Goal: Find specific page/section: Find specific page/section

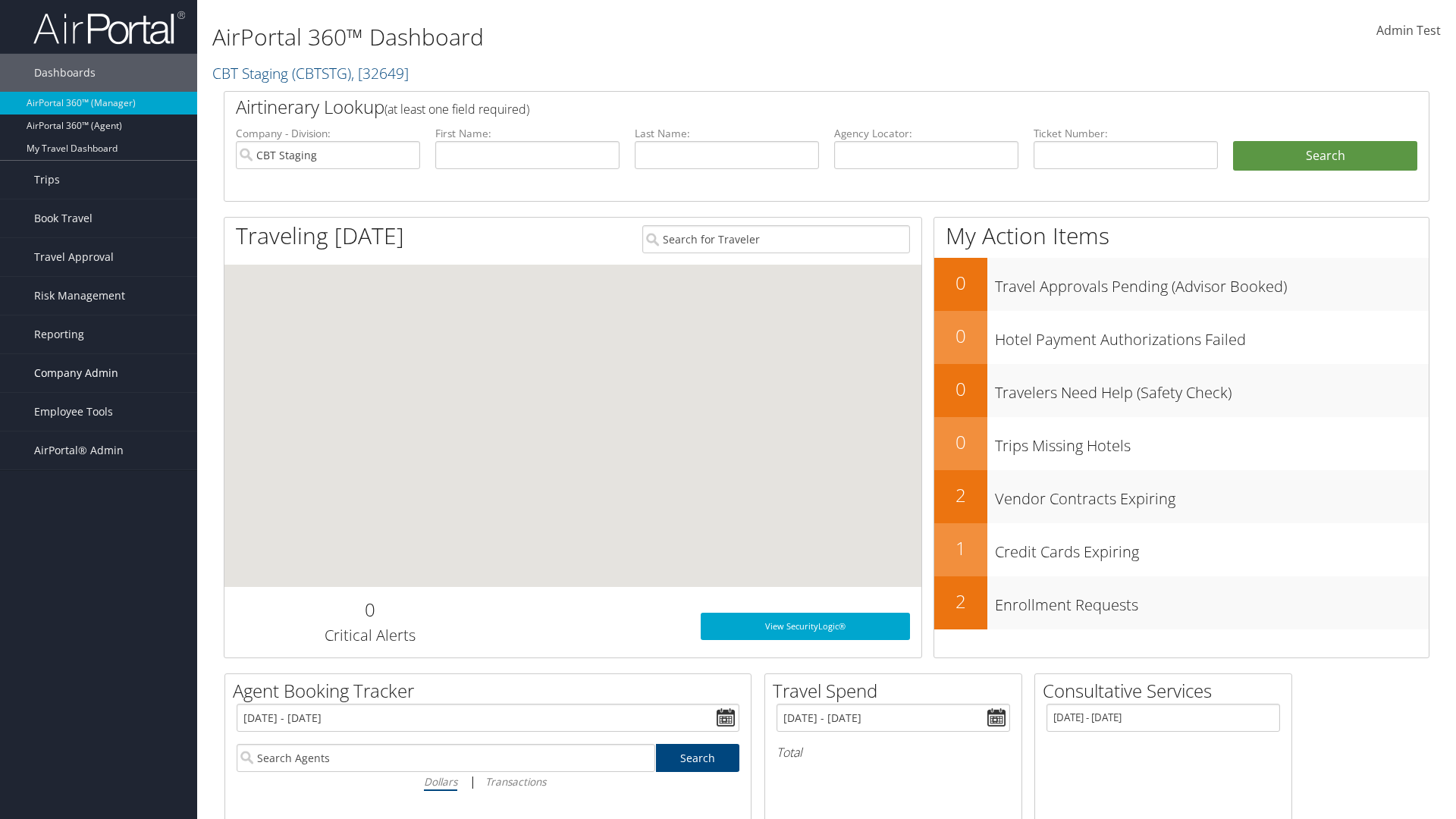
click at [98, 373] on span "Company Admin" at bounding box center [76, 373] width 84 height 37
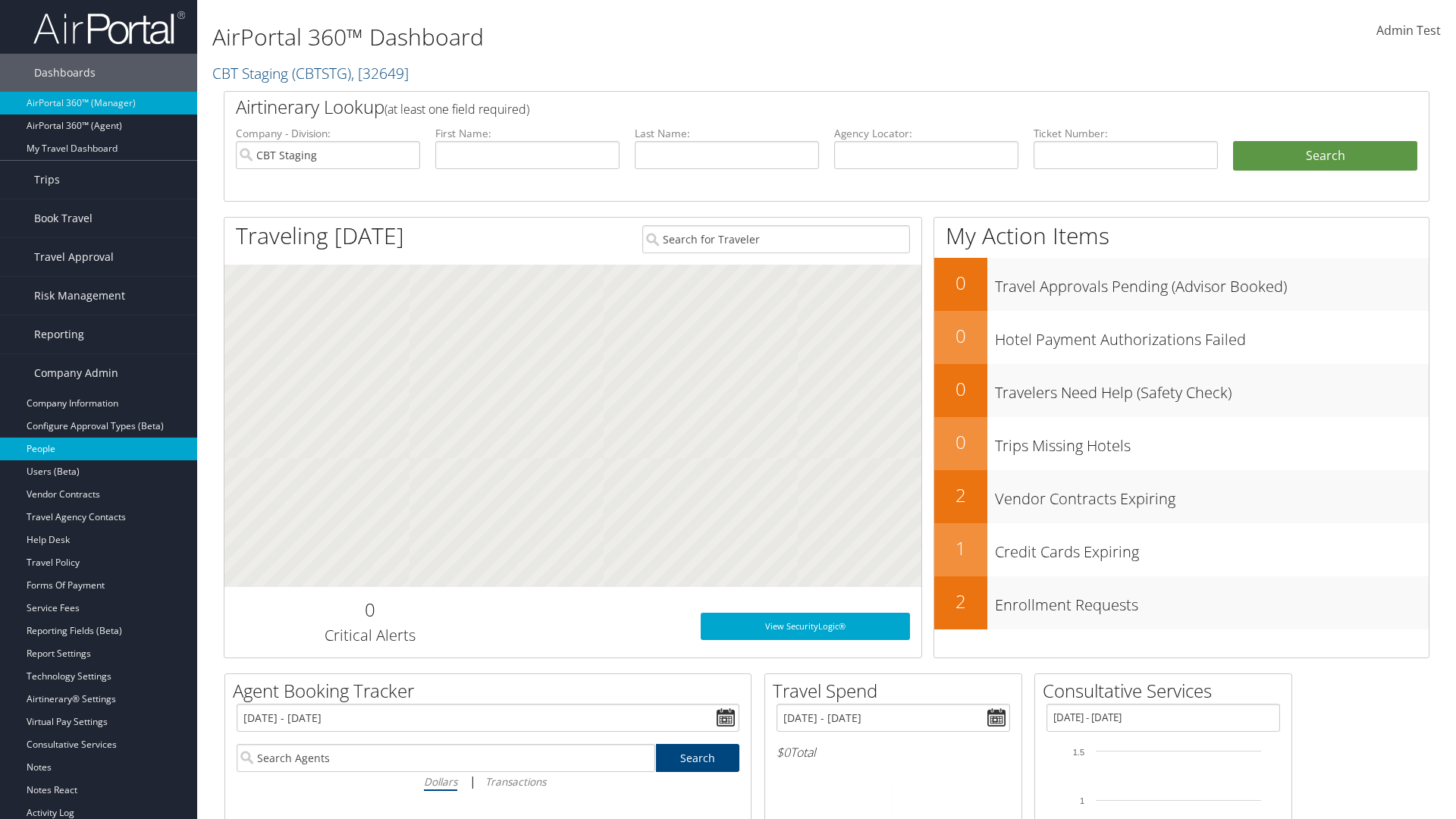
click at [98, 448] on link "People" at bounding box center [98, 448] width 198 height 22
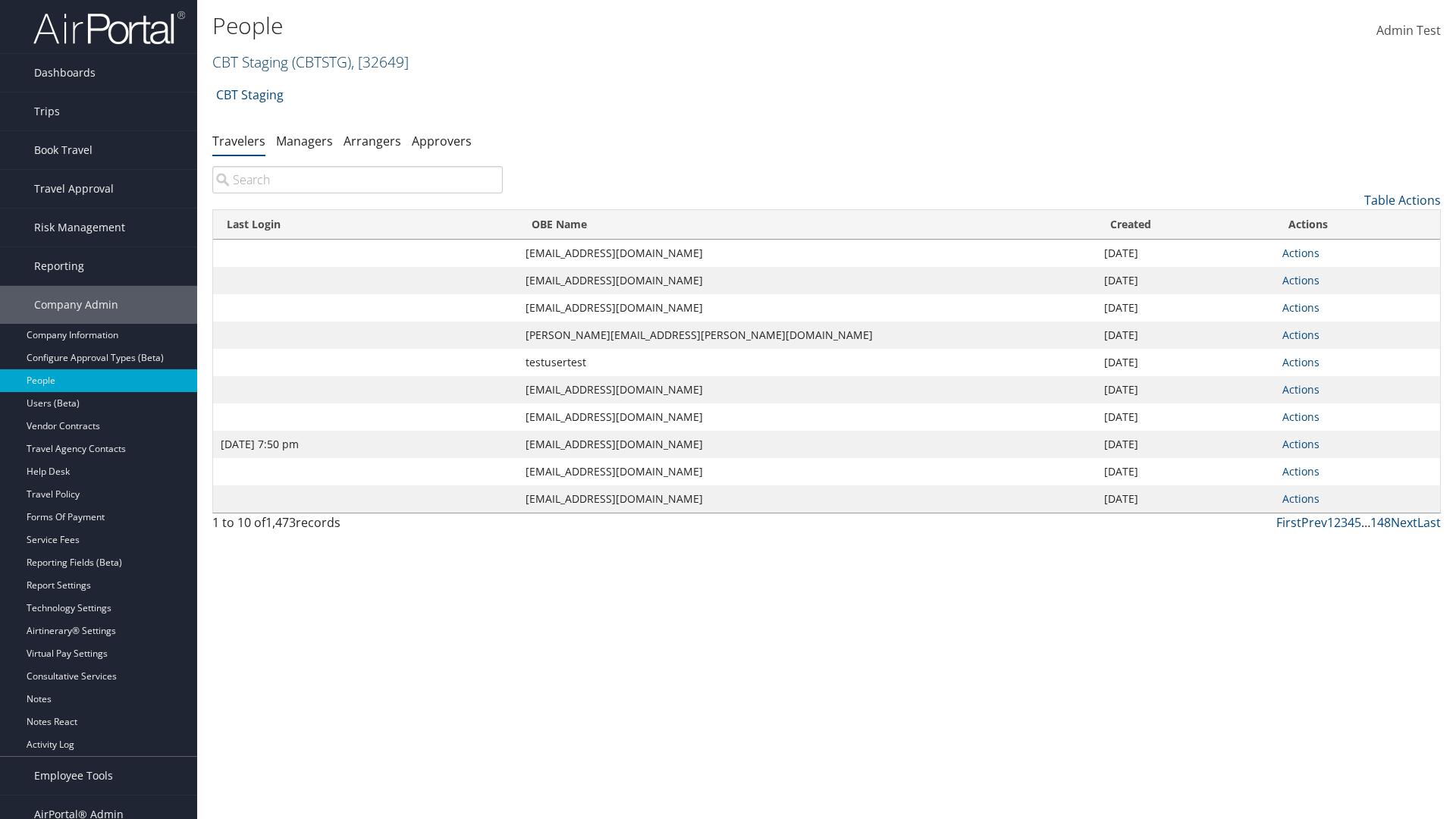
click at [250, 62] on link "CBT Staging ( CBTSTG ) , [ 32649 ]" at bounding box center [311, 62] width 197 height 21
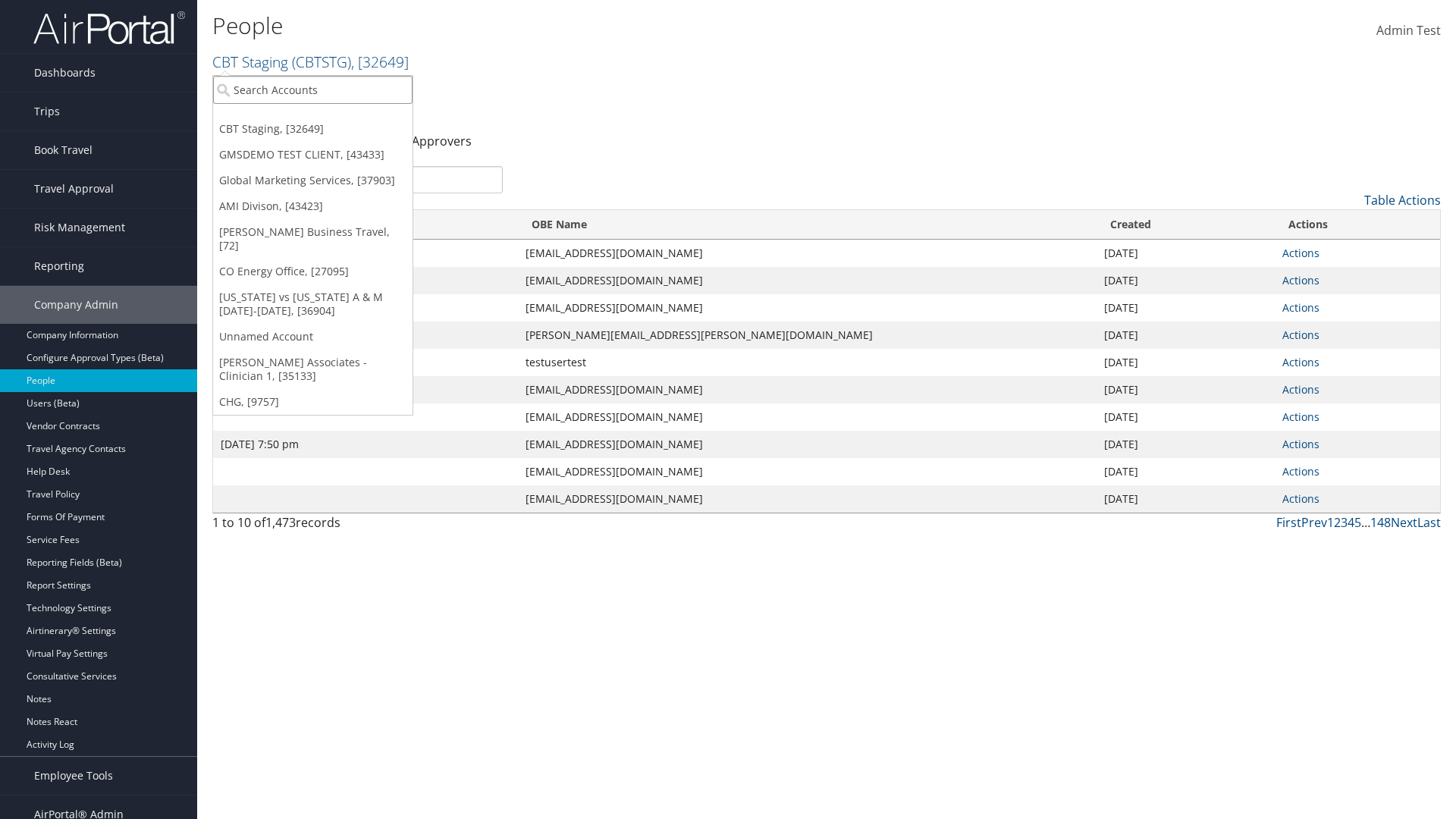
click at [313, 90] on input "search" at bounding box center [313, 90] width 199 height 28
type input "Global Marketing Services"
click at [327, 118] on div "Global Marketing Services (301946), [37903]" at bounding box center [327, 117] width 244 height 14
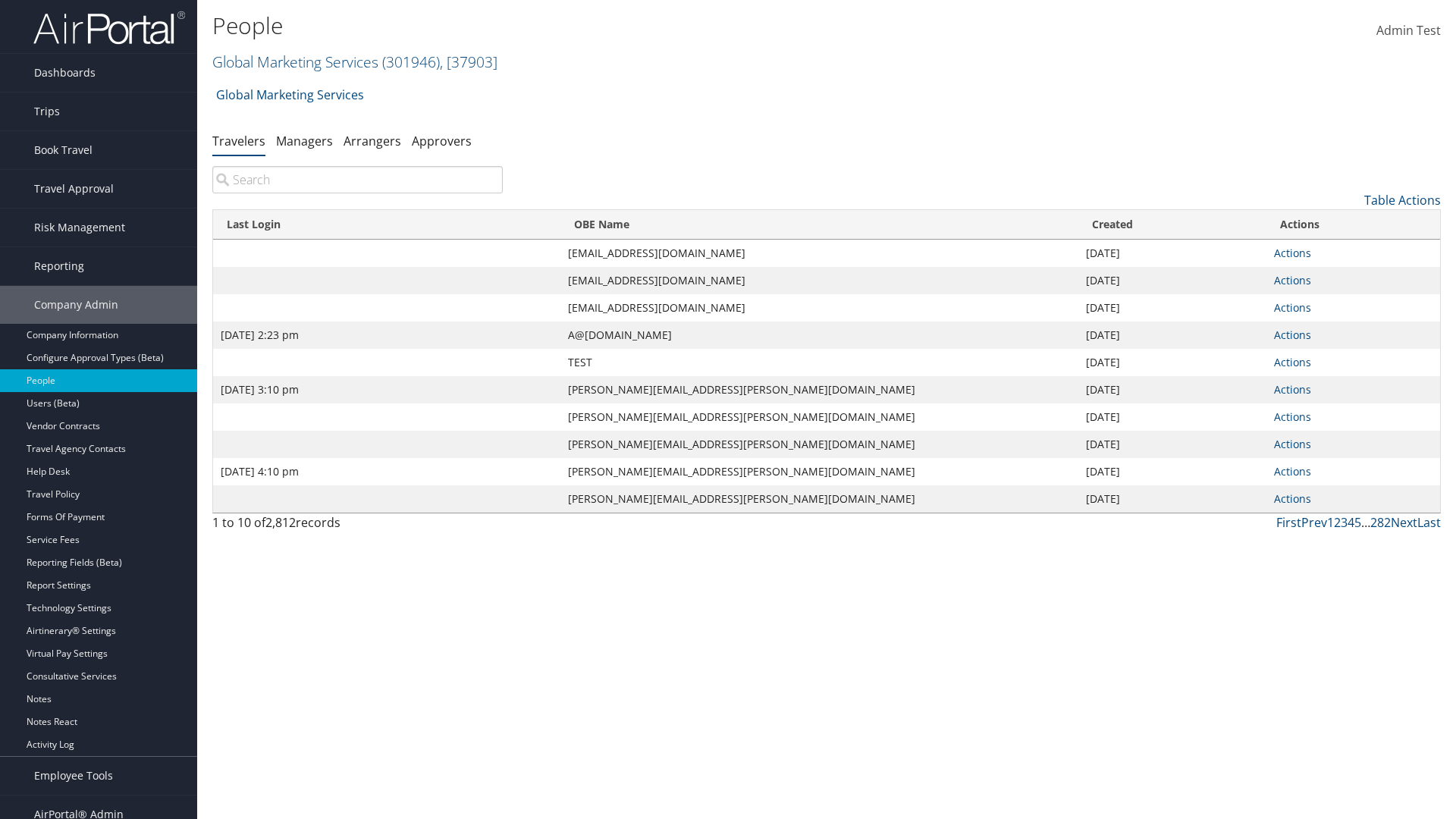
click at [357, 180] on input "search" at bounding box center [358, 179] width 290 height 27
